Goal: Task Accomplishment & Management: Understand process/instructions

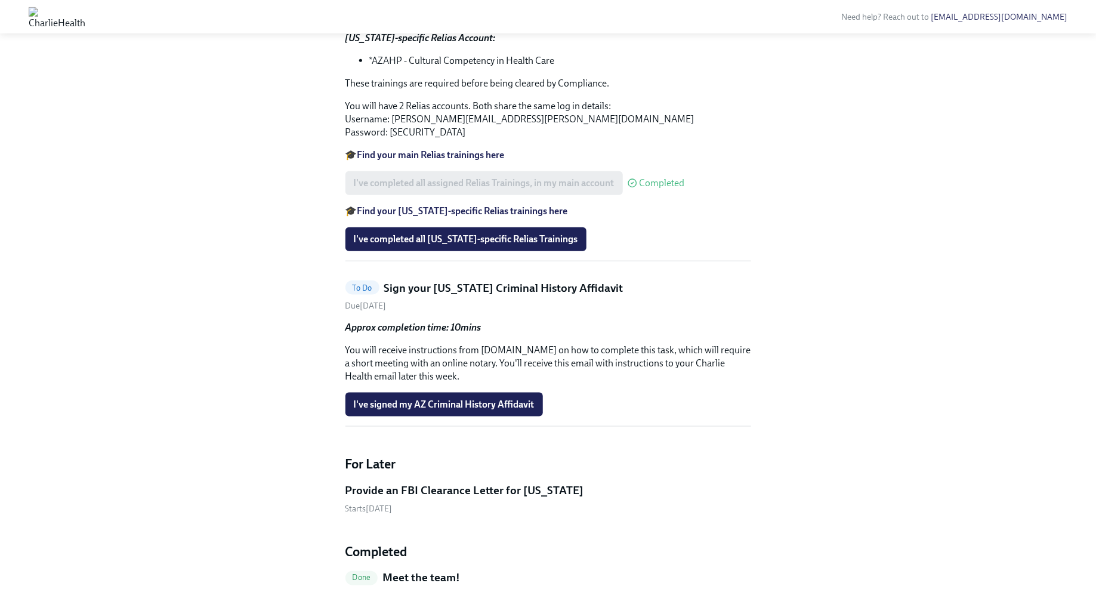
scroll to position [530, 0]
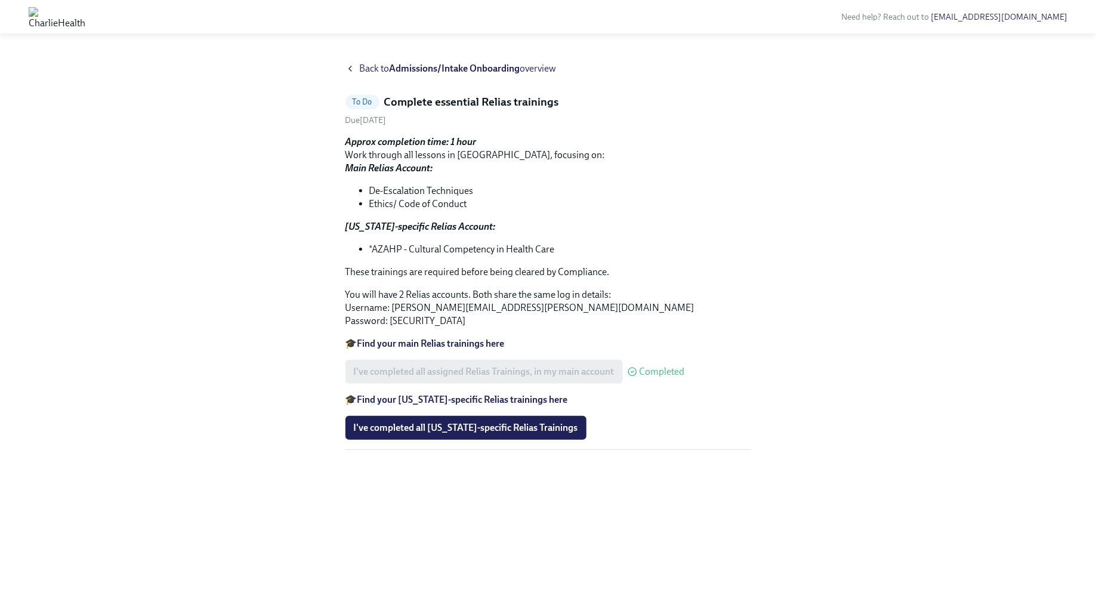
click at [455, 403] on strong "Find your [US_STATE]-specific Relias trainings here" at bounding box center [462, 399] width 211 height 11
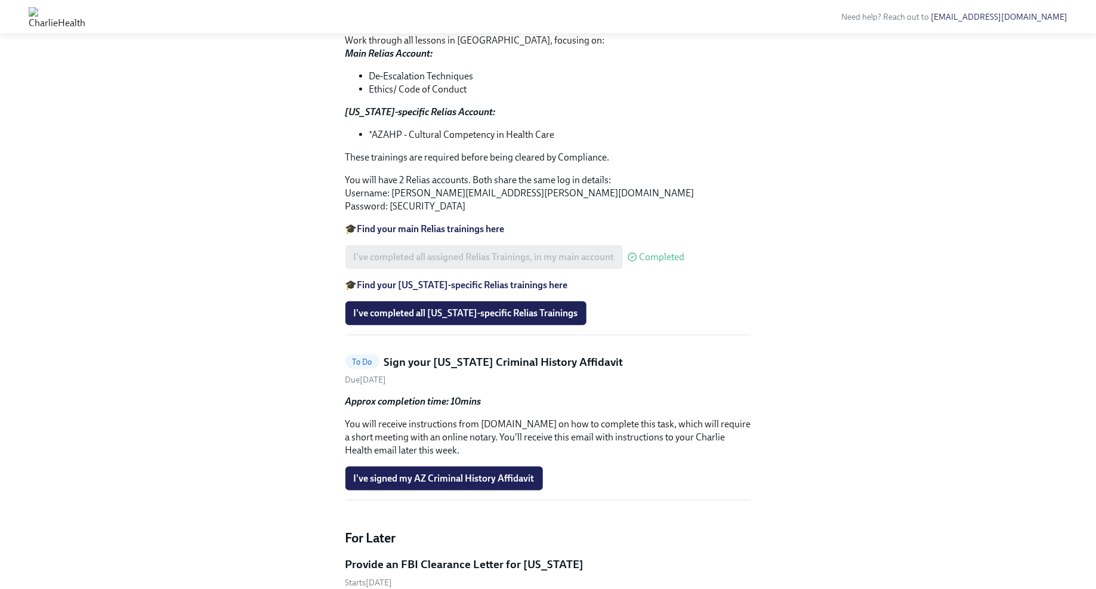
scroll to position [515, 0]
